Goal: Transaction & Acquisition: Purchase product/service

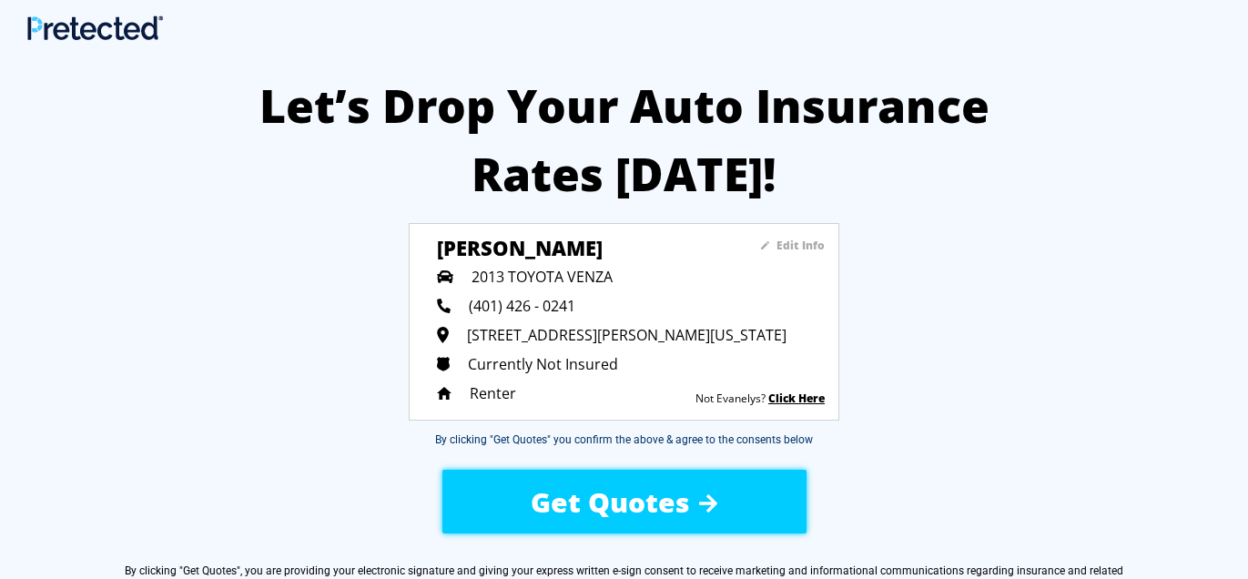
click at [576, 492] on span "Get Quotes" at bounding box center [610, 501] width 159 height 37
